Goal: Communication & Community: Answer question/provide support

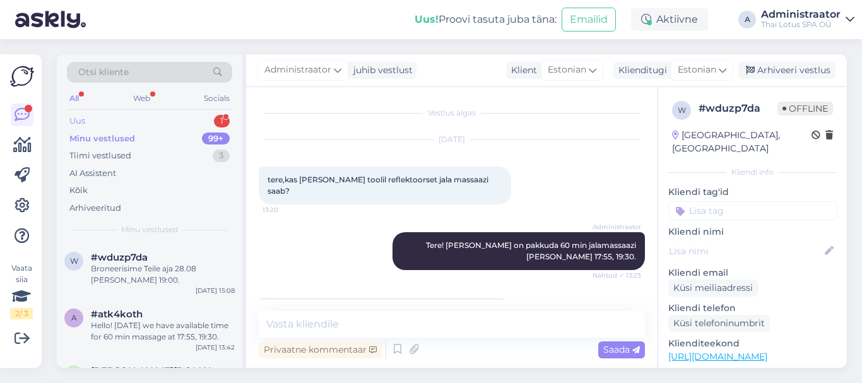
scroll to position [242, 0]
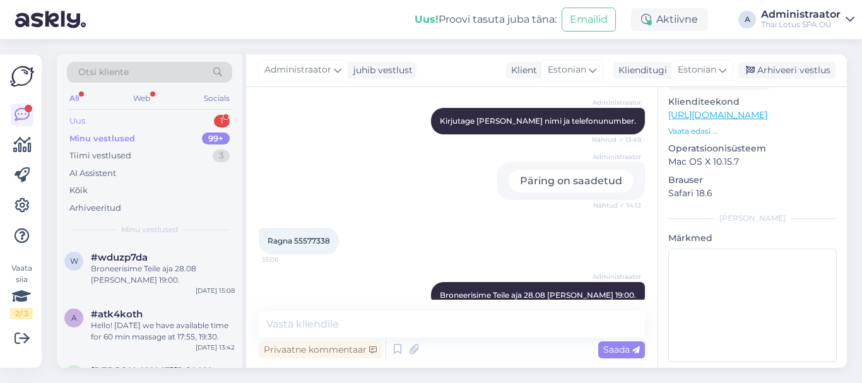
click at [87, 119] on div "Uus 1" at bounding box center [149, 121] width 165 height 18
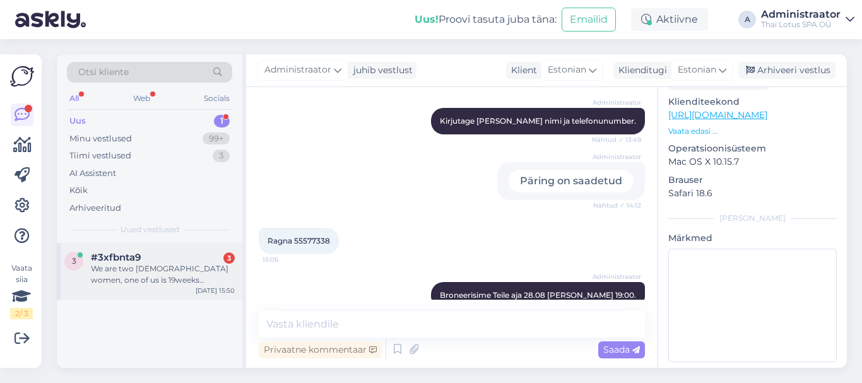
click at [169, 280] on div "We are two 30 y/o women, one of us is 19weeks pregnant. We hope to pay in advan…" at bounding box center [163, 274] width 144 height 23
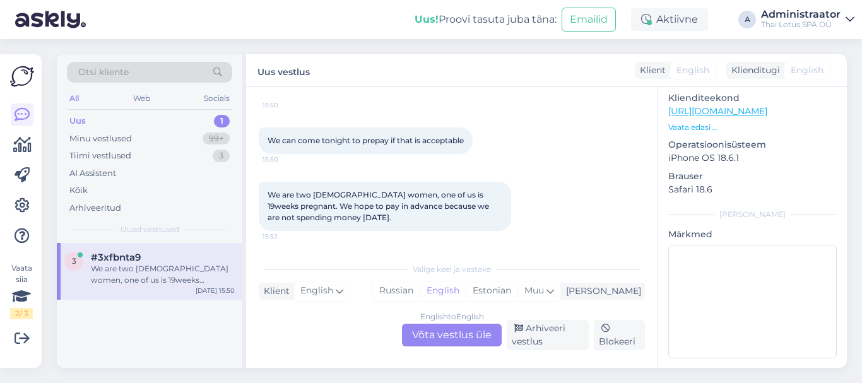
scroll to position [238, 0]
click at [432, 338] on div "English to English Võta vestlus üle" at bounding box center [452, 335] width 100 height 23
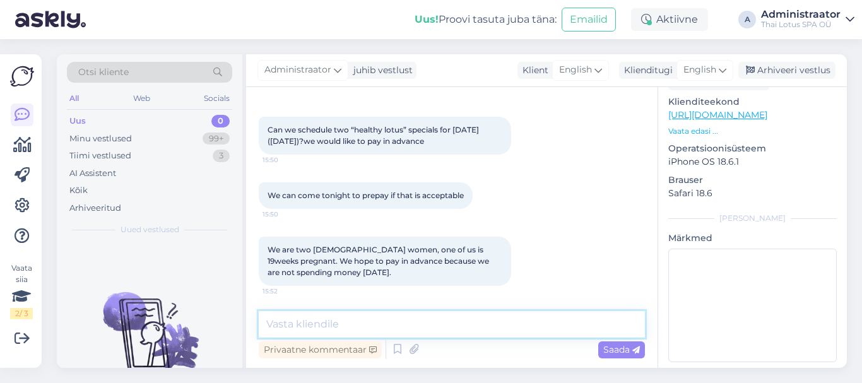
click at [497, 329] on textarea at bounding box center [452, 324] width 386 height 27
click at [373, 318] on textarea at bounding box center [452, 324] width 386 height 27
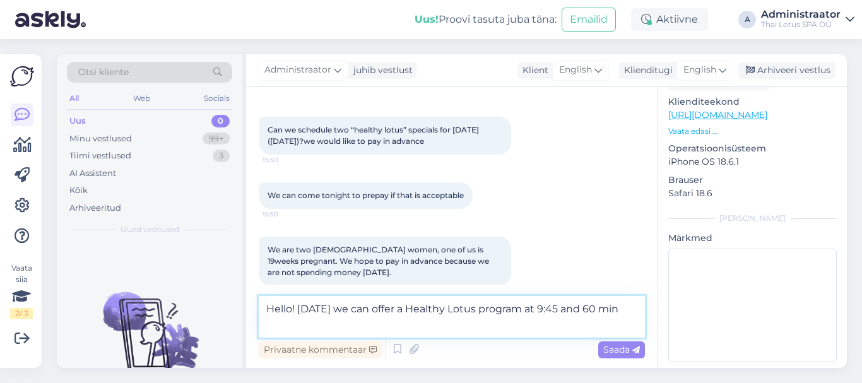
scroll to position [65, 0]
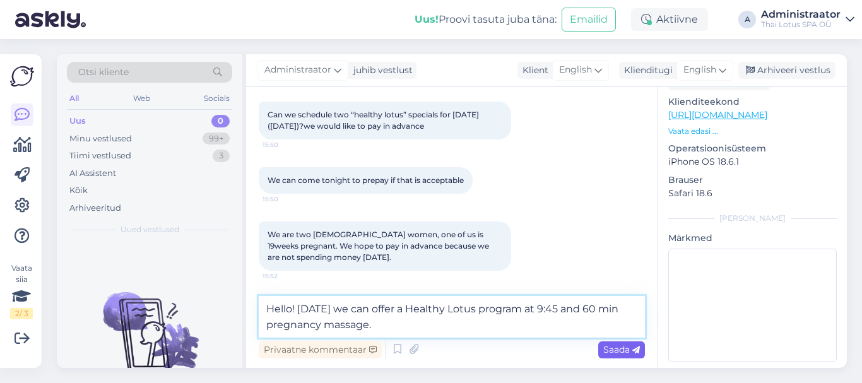
type textarea "Hello! Tomorrow we can offer a Healthy Lotus program at 9:45 and 60 min pregnan…"
click at [615, 352] on span "Saada" at bounding box center [621, 349] width 37 height 11
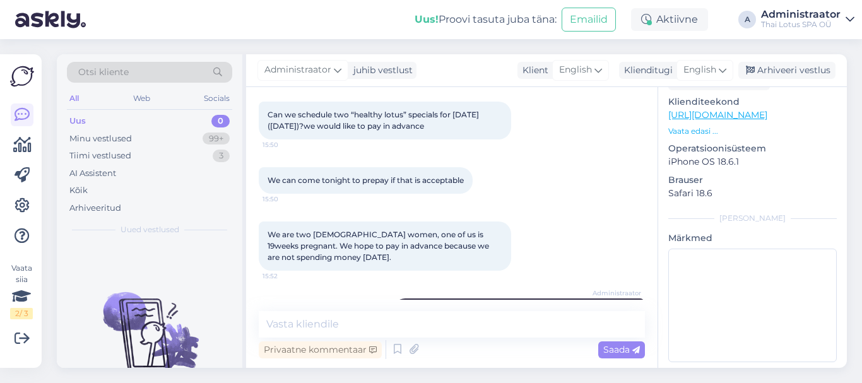
scroll to position [116, 0]
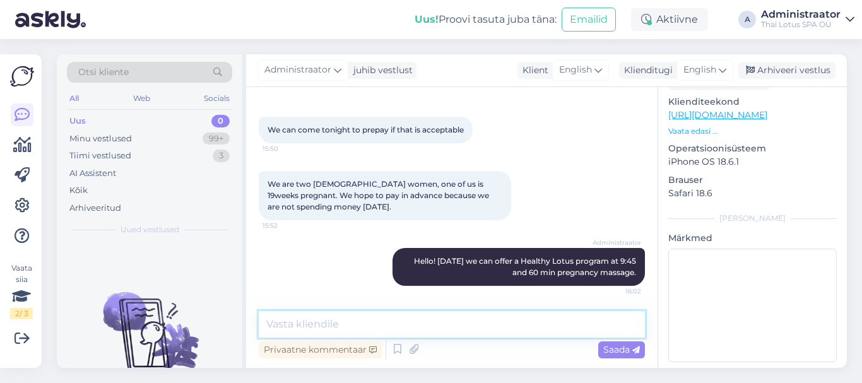
click at [442, 330] on textarea at bounding box center [452, 324] width 386 height 27
type textarea "W"
click at [410, 326] on textarea at bounding box center [452, 324] width 386 height 27
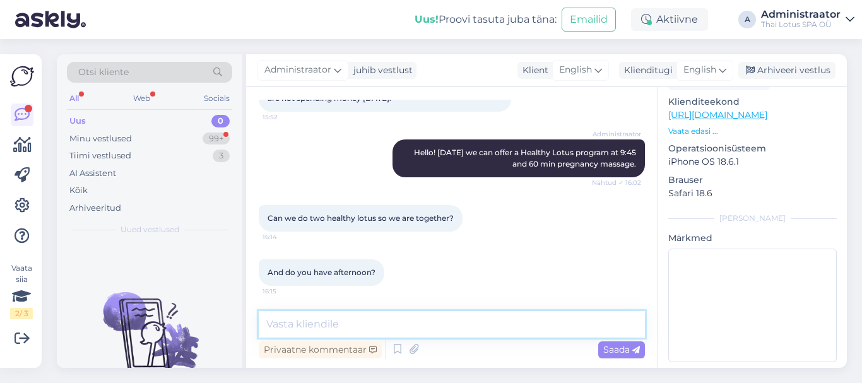
click at [325, 323] on textarea at bounding box center [452, 324] width 386 height 27
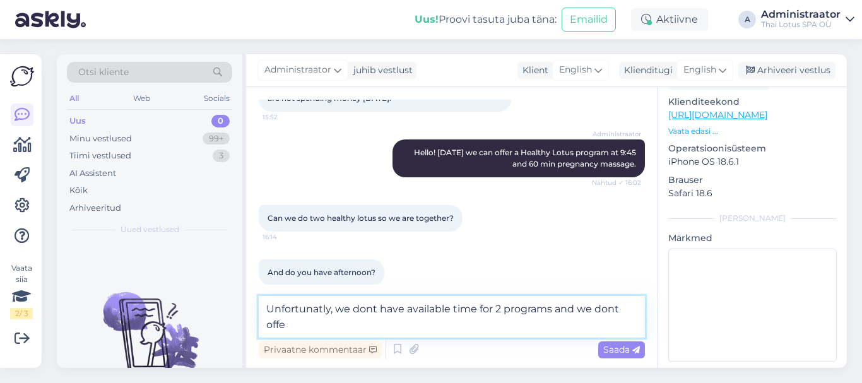
scroll to position [237, 0]
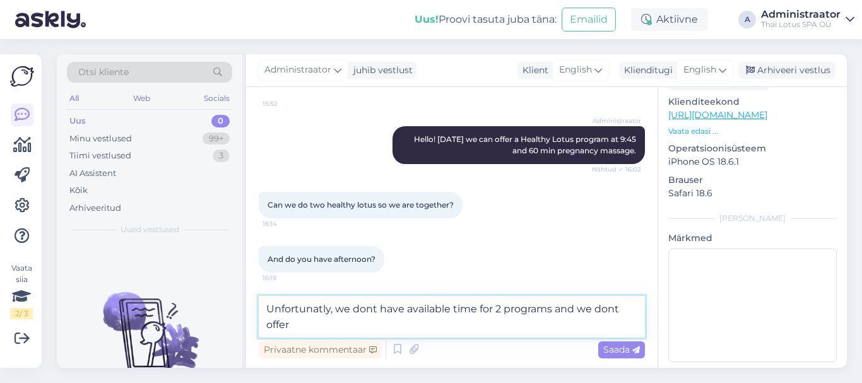
click at [595, 313] on textarea "Unfortunatly, we dont have available time for 2 programs and we dont offer" at bounding box center [452, 317] width 386 height 42
click at [324, 324] on textarea "Unfortunatly, we dont have available time for 2 programs and we usually dont of…" at bounding box center [452, 317] width 386 height 42
type textarea "Unfortunatly, we dont have available time for 2 programs and we usually dont of…"
click at [620, 351] on span "Saada" at bounding box center [621, 349] width 37 height 11
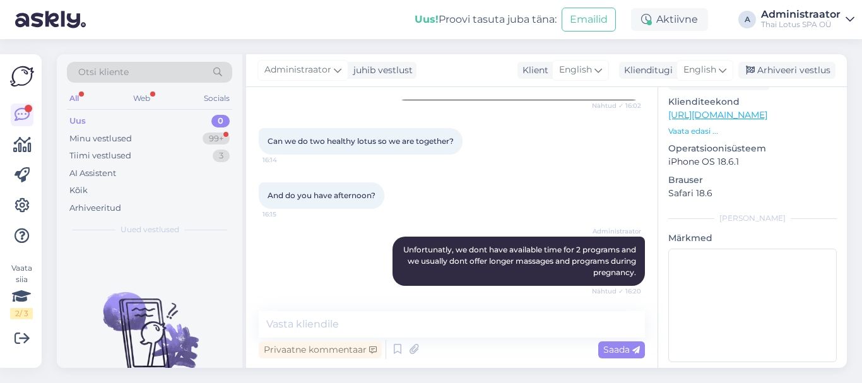
scroll to position [355, 0]
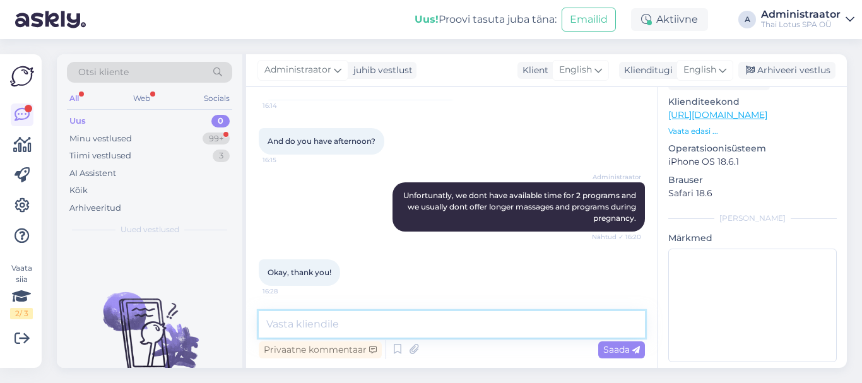
click at [319, 331] on textarea at bounding box center [452, 324] width 386 height 27
click at [217, 137] on div "99+" at bounding box center [216, 139] width 27 height 13
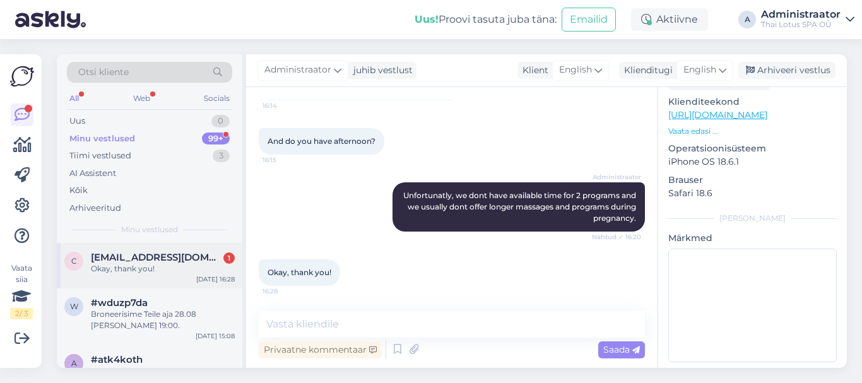
click at [155, 266] on div "Okay, thank you!" at bounding box center [163, 268] width 144 height 11
click at [310, 327] on textarea at bounding box center [452, 324] width 386 height 27
click at [225, 133] on div "99+" at bounding box center [216, 139] width 28 height 13
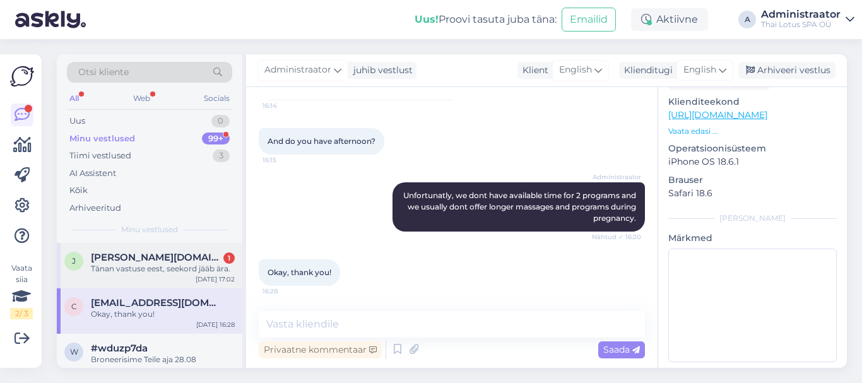
click at [170, 269] on div "Tänan vastuse eest, seekord jääb ära." at bounding box center [163, 268] width 144 height 11
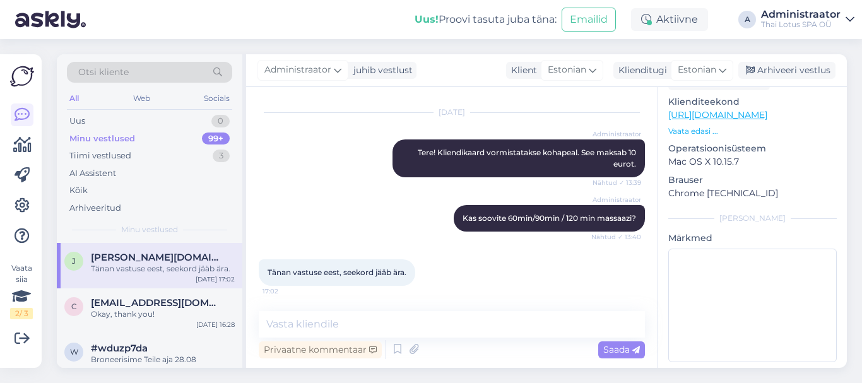
scroll to position [47, 0]
